Goal: Find specific page/section: Find specific page/section

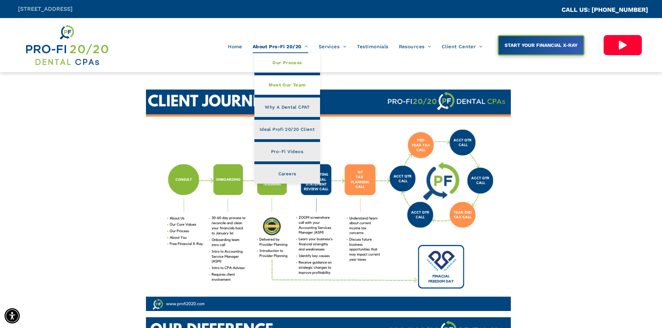
click at [281, 86] on span "Meet Our Team" at bounding box center [287, 85] width 37 height 9
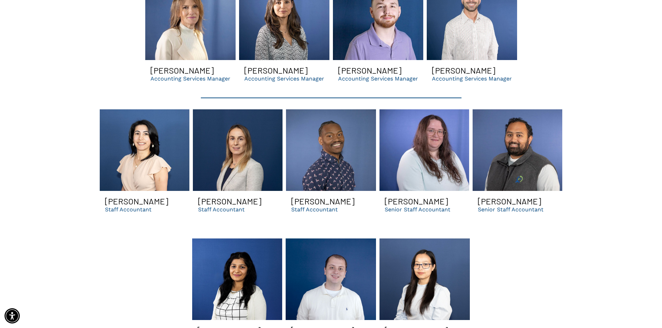
scroll to position [1563, 0]
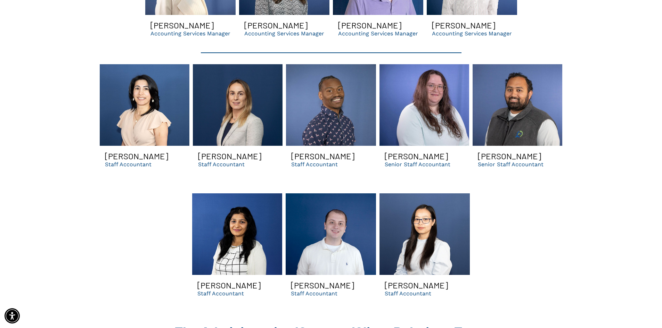
drag, startPoint x: 40, startPoint y: 105, endPoint x: 42, endPoint y: 102, distance: 3.8
drag, startPoint x: 42, startPoint y: 102, endPoint x: 57, endPoint y: 98, distance: 15.3
click at [412, 114] on link "Heather smiling | dental dso cpas and support organization in GA" at bounding box center [424, 105] width 90 height 82
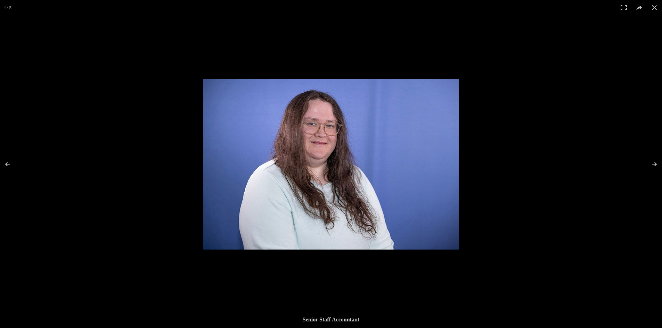
click at [412, 113] on img at bounding box center [331, 164] width 256 height 171
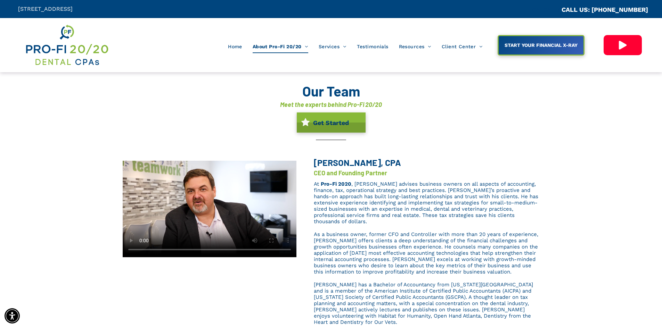
drag, startPoint x: 337, startPoint y: 194, endPoint x: 338, endPoint y: 11, distance: 182.7
click at [416, 196] on span ", Brent advises business owners on all aspects of accounting, finance, tax, ope…" at bounding box center [426, 203] width 224 height 44
